Goal: Task Accomplishment & Management: Complete application form

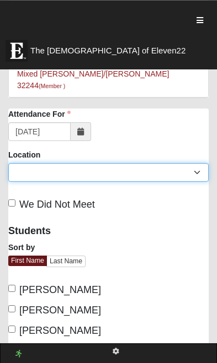
click at [196, 163] on select "[GEOGRAPHIC_DATA] > [GEOGRAPHIC_DATA] > San Pablo [DATE] Student Family Group" at bounding box center [108, 172] width 200 height 19
select select "80867"
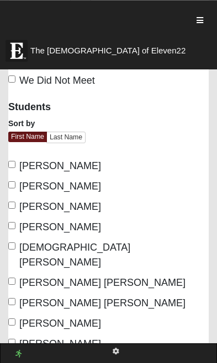
scroll to position [209, 0]
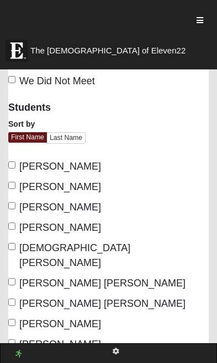
click at [15, 299] on input "[PERSON_NAME] [PERSON_NAME]" at bounding box center [11, 302] width 7 height 7
checkbox input "true"
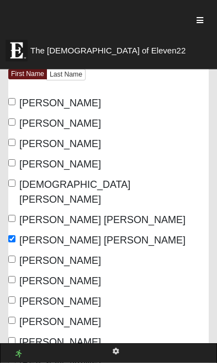
scroll to position [289, 0]
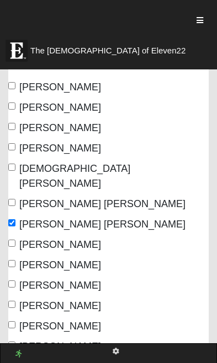
click at [15, 260] on input "Jaxson Faulkner" at bounding box center [11, 263] width 7 height 7
checkbox input "true"
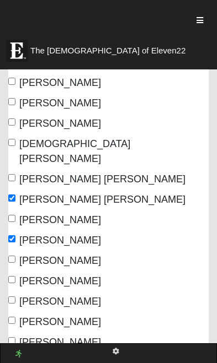
scroll to position [311, 0]
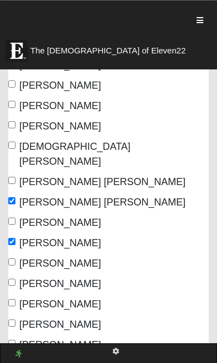
checkbox input "true"
click at [15, 340] on input "[PERSON_NAME]" at bounding box center [11, 343] width 7 height 7
checkbox input "true"
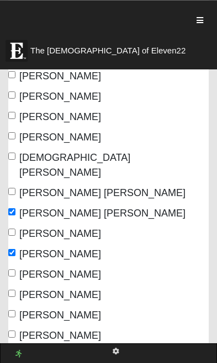
click at [61, 310] on span "Reggie Allen" at bounding box center [60, 315] width 82 height 11
click at [15, 310] on input "Reggie Allen" at bounding box center [11, 313] width 7 height 7
checkbox input "true"
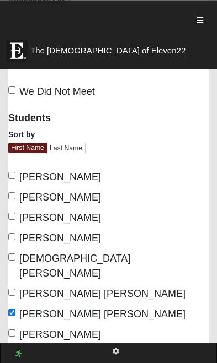
scroll to position [198, 0]
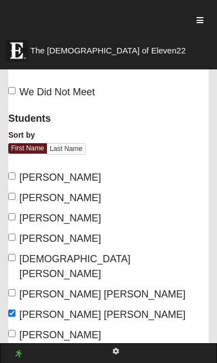
click at [79, 233] on span "Brody Holzapfel" at bounding box center [60, 238] width 82 height 11
click at [15, 234] on input "Brody Holzapfel" at bounding box center [11, 237] width 7 height 7
checkbox input "true"
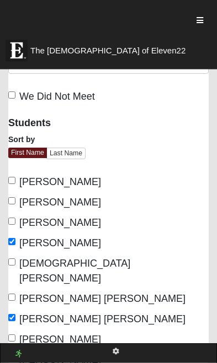
scroll to position [196, 0]
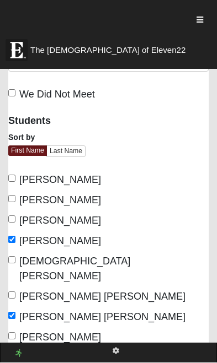
click at [79, 175] on span "Alexander Bryan" at bounding box center [60, 180] width 82 height 11
click at [15, 175] on input "Alexander Bryan" at bounding box center [11, 178] width 7 height 7
checkbox input "true"
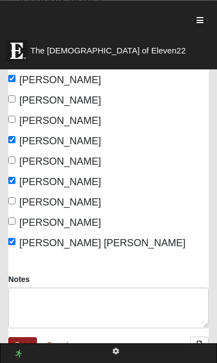
scroll to position [474, 0]
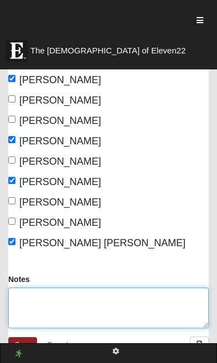
click at [161, 288] on textarea "Notes" at bounding box center [108, 308] width 200 height 41
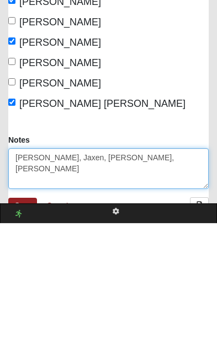
type textarea "[PERSON_NAME], Jaxen, [PERSON_NAME], [PERSON_NAME]"
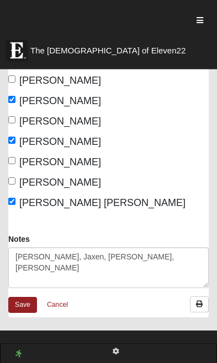
scroll to position [515, 0]
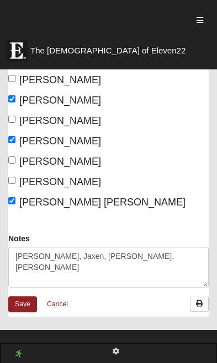
click at [16, 296] on link "Save" at bounding box center [22, 304] width 29 height 16
